Goal: Check status: Check status

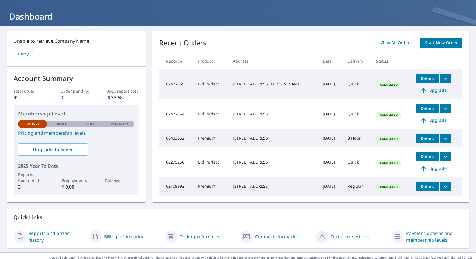
scroll to position [25, 0]
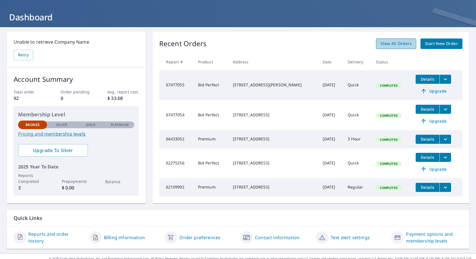
click at [397, 43] on span "View All Orders" at bounding box center [396, 43] width 31 height 7
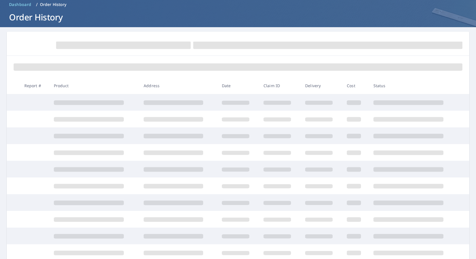
scroll to position [25, 0]
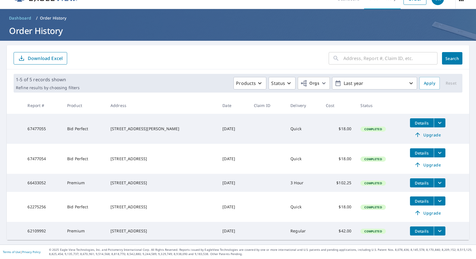
scroll to position [16, 0]
click at [408, 80] on icon "button" at bounding box center [411, 83] width 7 height 7
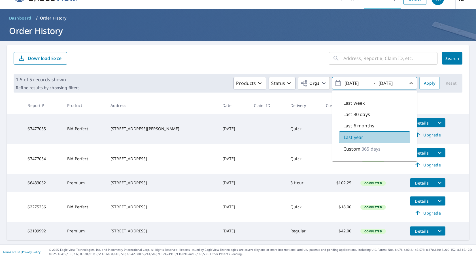
click at [348, 134] on p "Last year" at bounding box center [354, 137] width 20 height 7
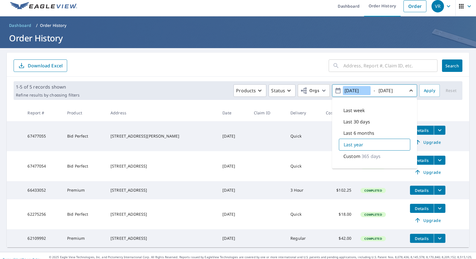
scroll to position [0, 0]
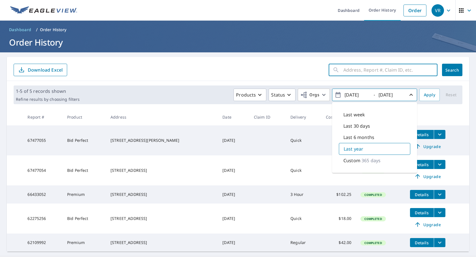
click at [385, 70] on input "text" at bounding box center [390, 70] width 94 height 16
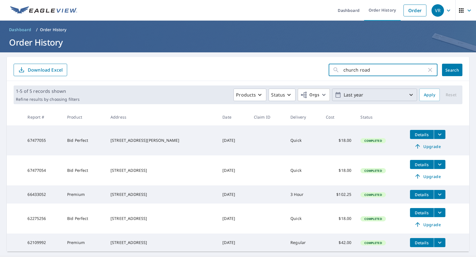
type input "church road"
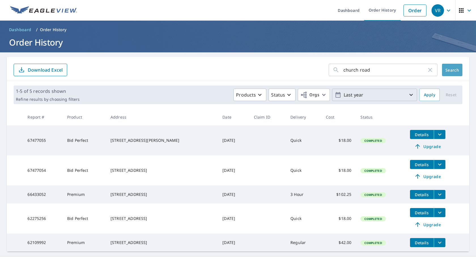
click at [447, 69] on span "Search" at bounding box center [452, 69] width 11 height 5
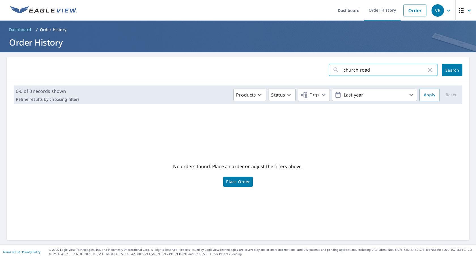
click at [380, 69] on input "church road" at bounding box center [384, 70] width 83 height 16
click at [428, 70] on icon "button" at bounding box center [430, 70] width 4 height 4
click at [374, 68] on input "text" at bounding box center [390, 70] width 94 height 16
type input "[GEOGRAPHIC_DATA]"
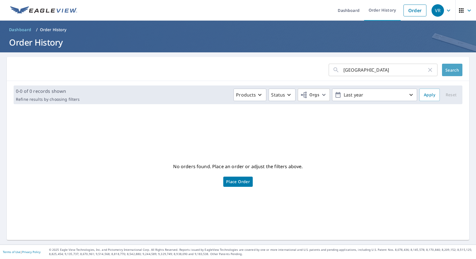
click at [449, 69] on span "Search" at bounding box center [452, 69] width 11 height 5
click at [287, 95] on icon "button" at bounding box center [288, 95] width 3 height 2
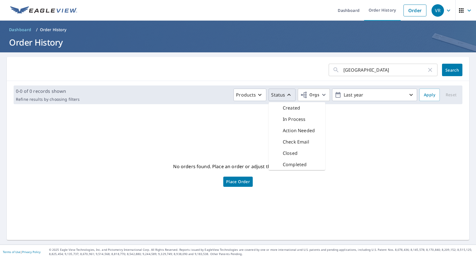
click at [360, 131] on div "No orders found. Place an order or adjust the filters above. Place Order" at bounding box center [237, 174] width 453 height 122
click at [52, 30] on p "Order History" at bounding box center [53, 30] width 27 height 6
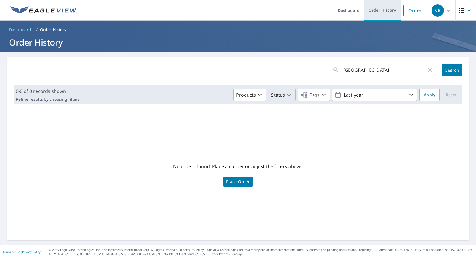
click at [385, 10] on link "Order History" at bounding box center [382, 10] width 37 height 21
click at [379, 10] on link "Order History" at bounding box center [382, 10] width 37 height 21
click at [447, 10] on icon "button" at bounding box center [448, 10] width 3 height 2
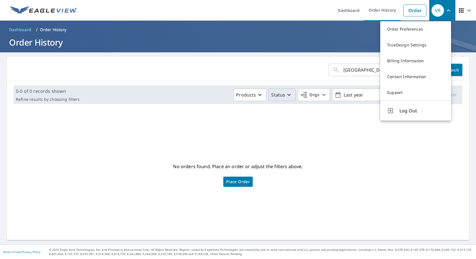
click at [348, 126] on div "No orders found. Place an order or adjust the filters above. Place Order" at bounding box center [237, 174] width 453 height 122
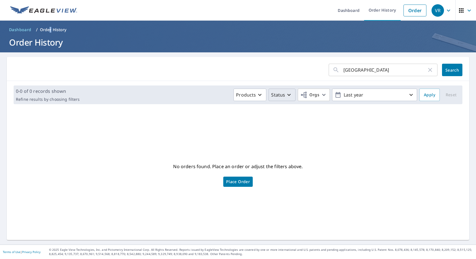
click at [50, 31] on p "Order History" at bounding box center [53, 30] width 27 height 6
click at [23, 30] on span "Dashboard" at bounding box center [20, 30] width 22 height 6
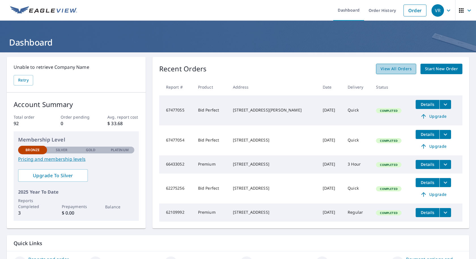
click at [396, 71] on span "View All Orders" at bounding box center [396, 68] width 31 height 7
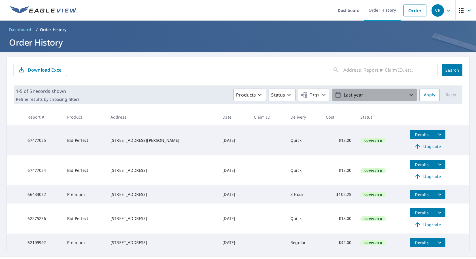
click at [409, 95] on icon "button" at bounding box center [410, 95] width 3 height 2
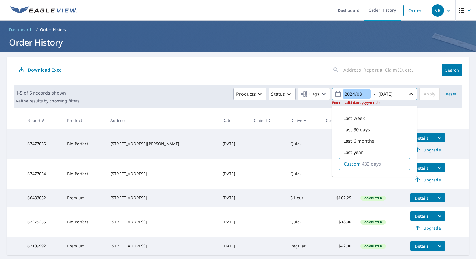
type input "2024/08"
click at [408, 93] on icon "button" at bounding box center [411, 94] width 7 height 7
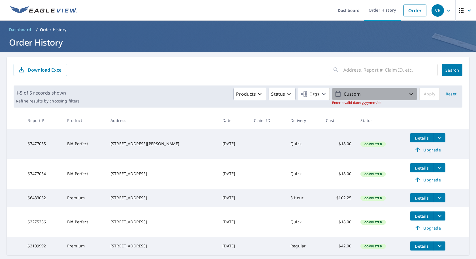
click at [408, 93] on icon "button" at bounding box center [411, 94] width 7 height 7
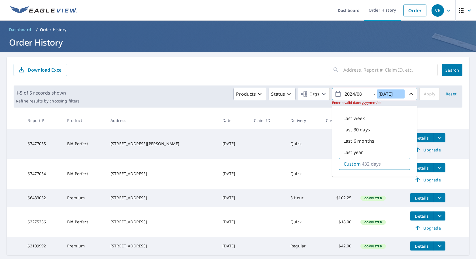
click at [400, 92] on input "[DATE]" at bounding box center [391, 94] width 28 height 9
type input "2025/08"
click at [449, 92] on span "Reset" at bounding box center [451, 94] width 14 height 7
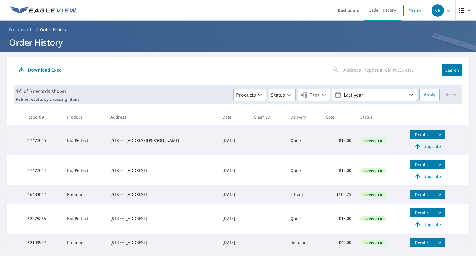
scroll to position [16, 0]
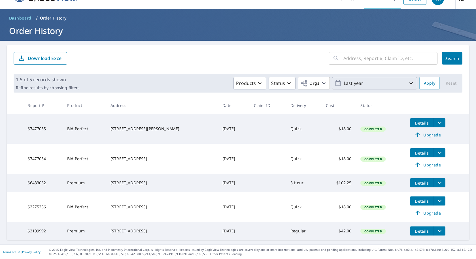
click at [408, 80] on icon "button" at bounding box center [411, 83] width 7 height 7
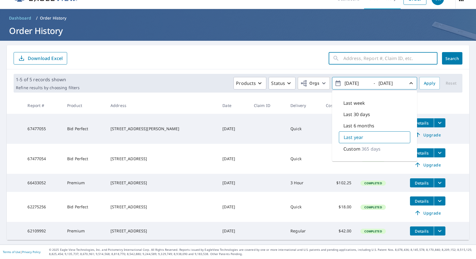
click at [384, 54] on input "text" at bounding box center [390, 58] width 94 height 16
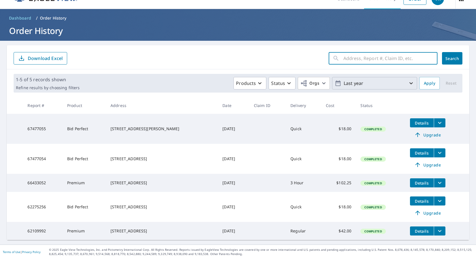
type input "[GEOGRAPHIC_DATA]"
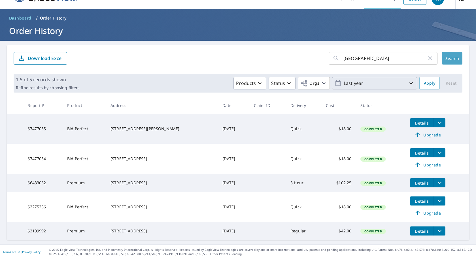
click at [447, 56] on span "Search" at bounding box center [452, 58] width 11 height 5
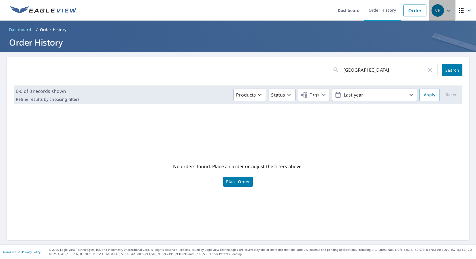
click at [445, 9] on icon "button" at bounding box center [448, 10] width 7 height 7
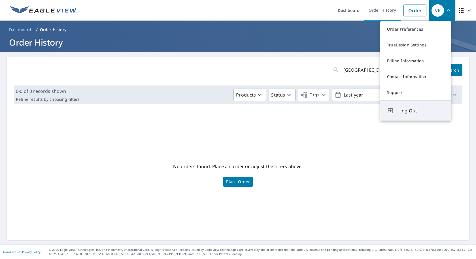
click at [410, 111] on span "Log Out" at bounding box center [422, 110] width 45 height 7
